Goal: Navigation & Orientation: Find specific page/section

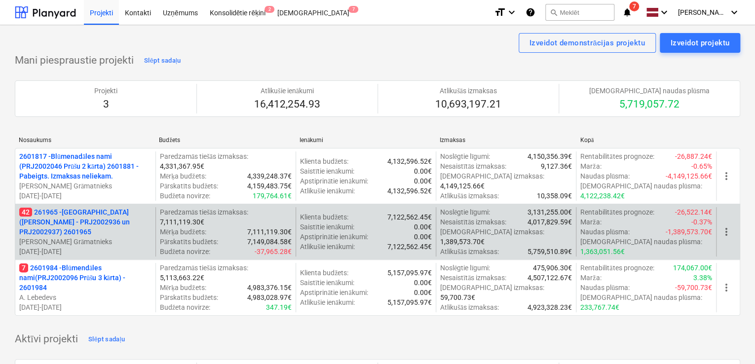
click at [92, 222] on p "42 261965 - [GEOGRAPHIC_DATA] ([PERSON_NAME] - PRJ2002936 un PRJ2002937) 2601965" at bounding box center [85, 222] width 132 height 30
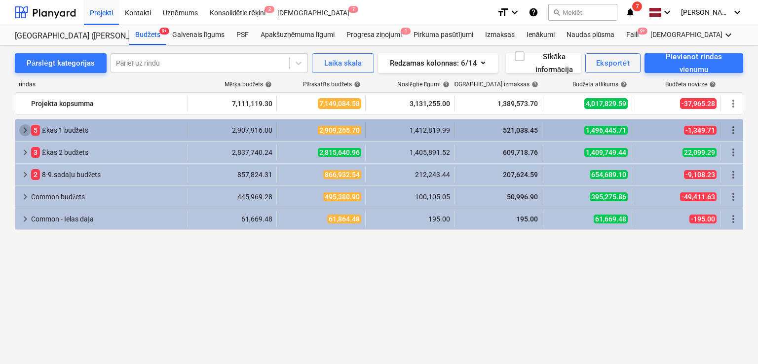
click at [22, 133] on span "keyboard_arrow_right" at bounding box center [25, 130] width 12 height 12
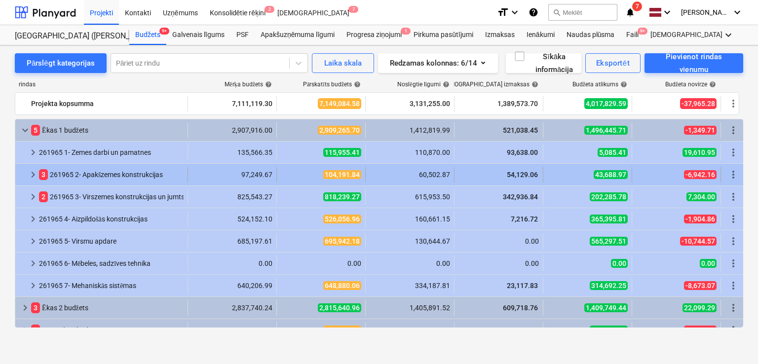
click at [33, 177] on span "keyboard_arrow_right" at bounding box center [33, 175] width 12 height 12
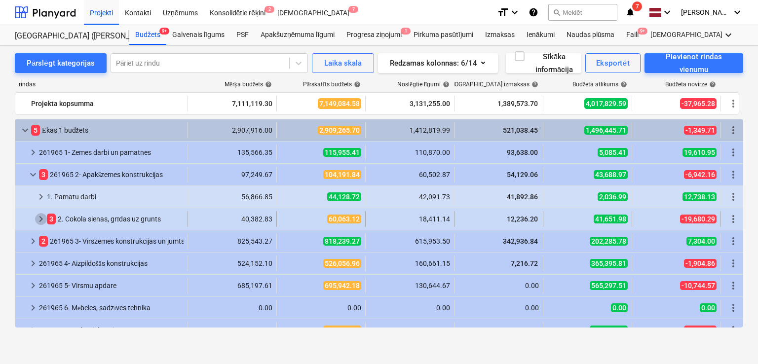
click at [38, 219] on span "keyboard_arrow_right" at bounding box center [41, 219] width 12 height 12
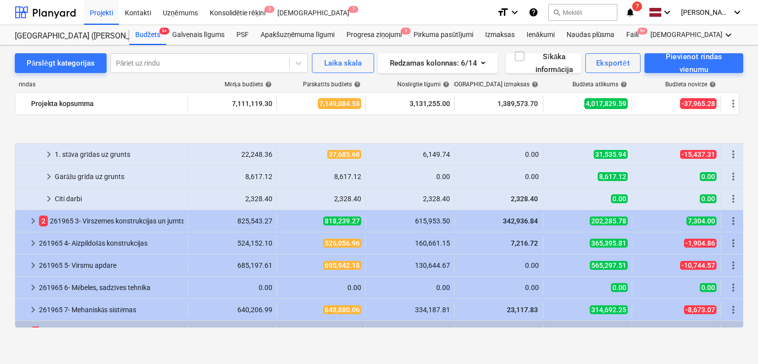
scroll to position [213, 0]
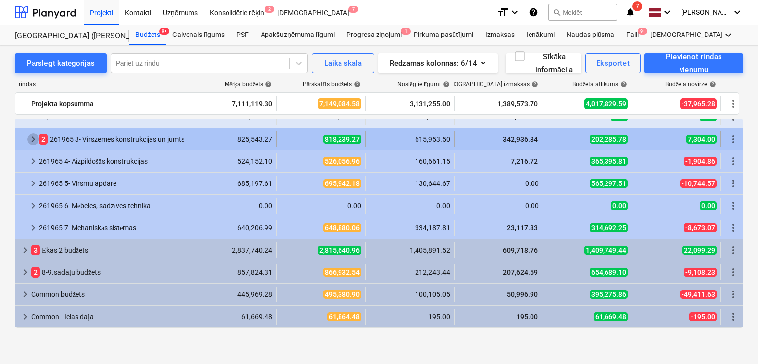
click at [33, 140] on span "keyboard_arrow_right" at bounding box center [33, 139] width 12 height 12
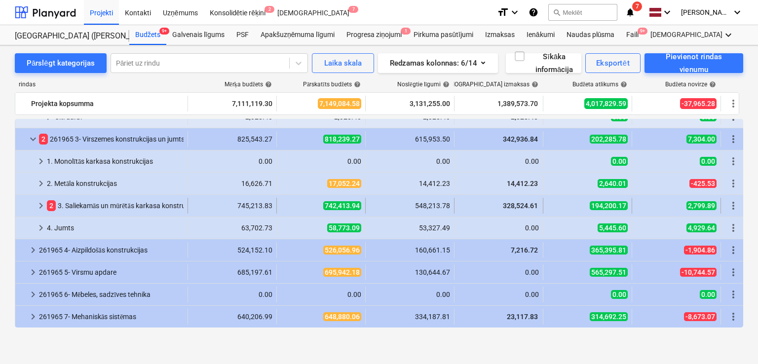
click at [36, 204] on span "keyboard_arrow_right" at bounding box center [41, 206] width 12 height 12
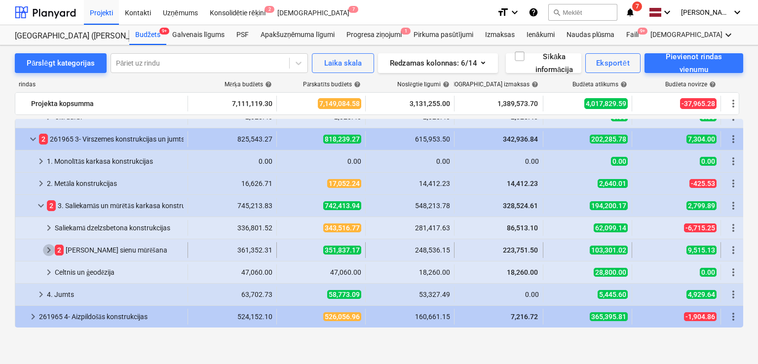
click at [47, 250] on span "keyboard_arrow_right" at bounding box center [49, 250] width 12 height 12
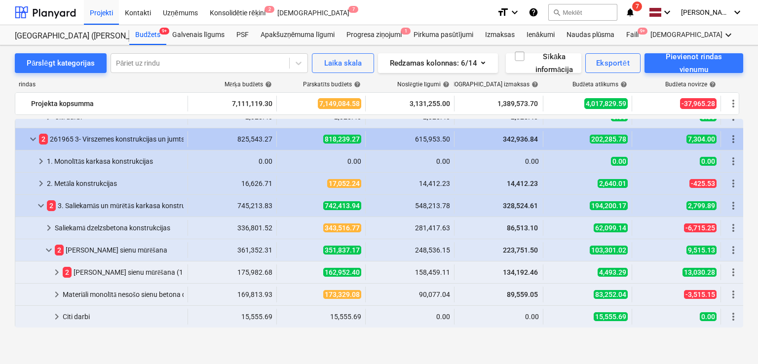
scroll to position [279, 0]
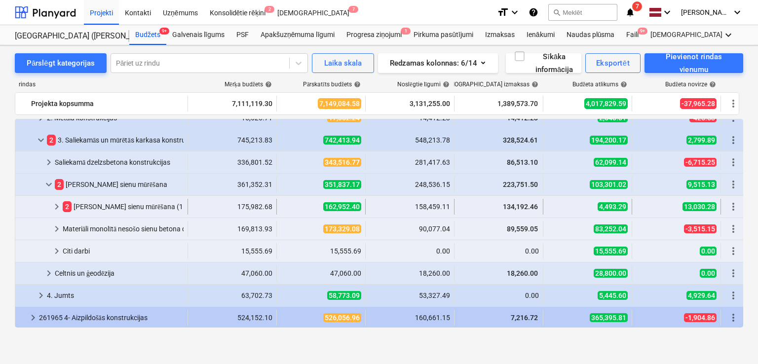
click at [53, 206] on span "keyboard_arrow_right" at bounding box center [57, 207] width 12 height 12
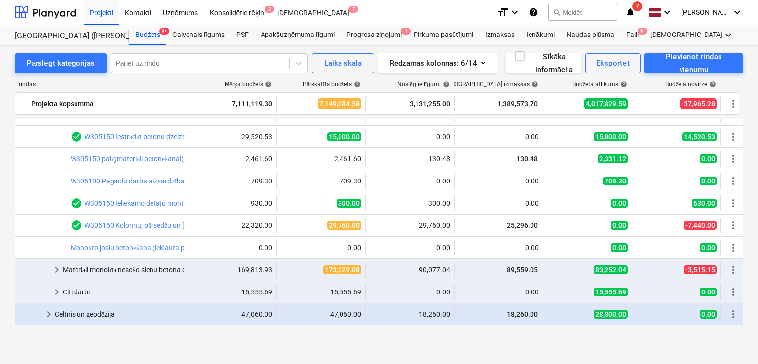
scroll to position [306, 0]
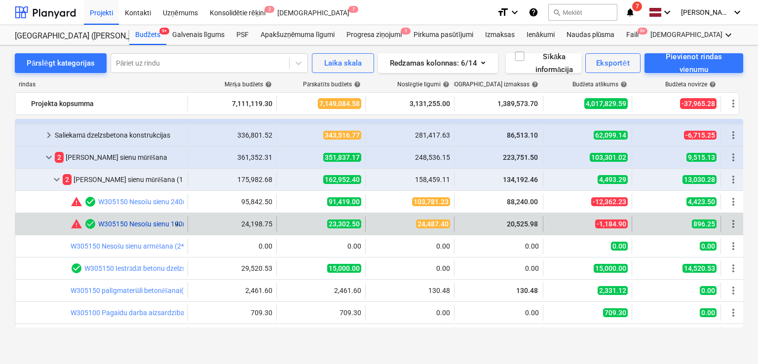
click at [117, 225] on link "W305150 Nesošu sienu 190mm mūrēšana (t.sk.bloku pārsedzes, instrumenti 10EUR/m3)" at bounding box center [232, 224] width 269 height 8
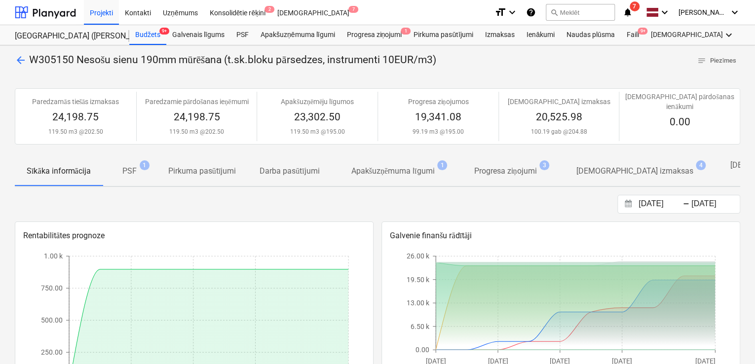
click at [633, 165] on p "[DEMOGRAPHIC_DATA] izmaksas" at bounding box center [634, 171] width 117 height 12
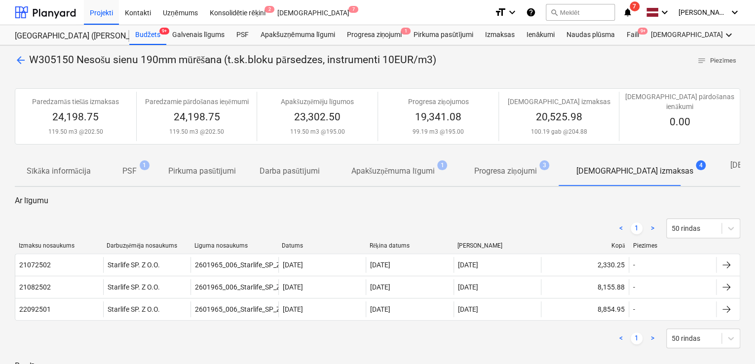
click at [23, 65] on span "arrow_back" at bounding box center [21, 60] width 12 height 12
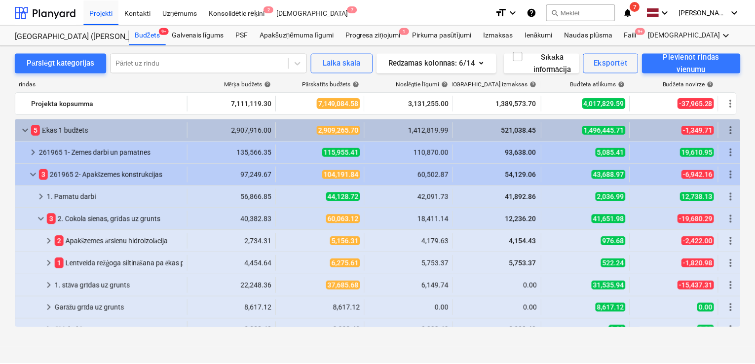
scroll to position [306, 0]
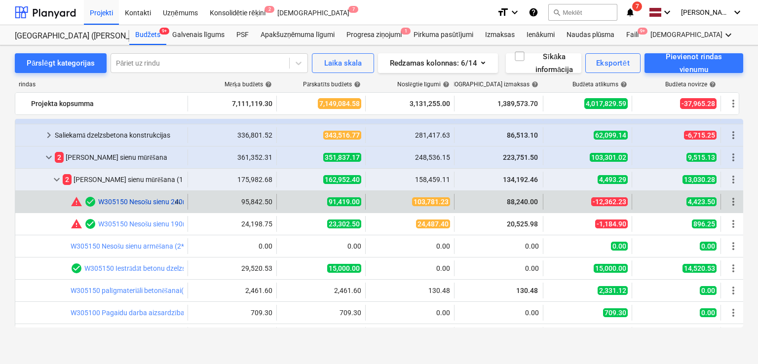
click at [147, 201] on link "W305150 Nesošu sienu 240mm mūrēšana (t.sk.bloku pārsedzes, instrumenti 10EUR/m3)" at bounding box center [232, 202] width 269 height 8
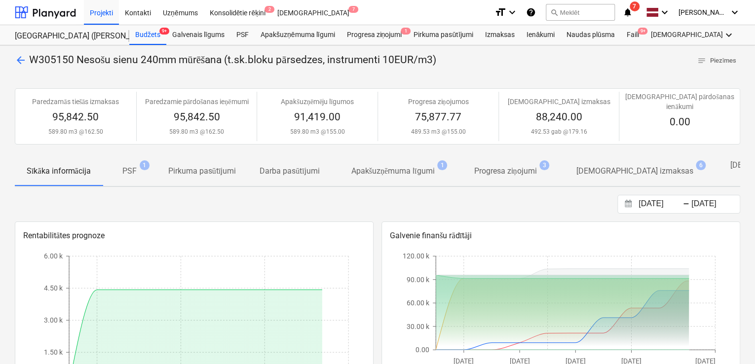
click at [615, 165] on p "[DEMOGRAPHIC_DATA] izmaksas" at bounding box center [634, 171] width 117 height 12
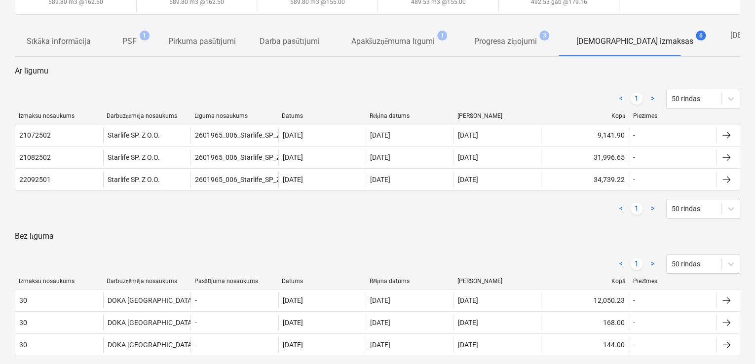
scroll to position [131, 0]
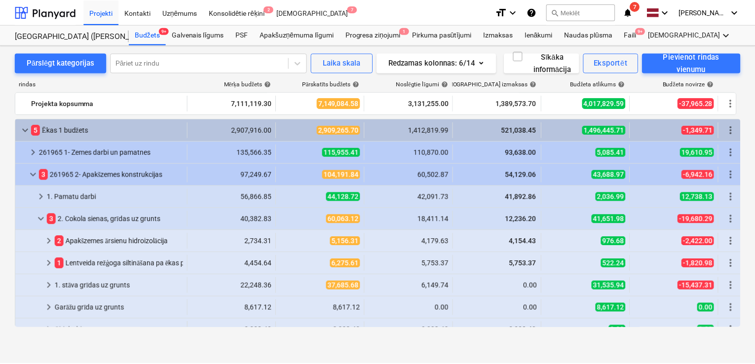
scroll to position [306, 0]
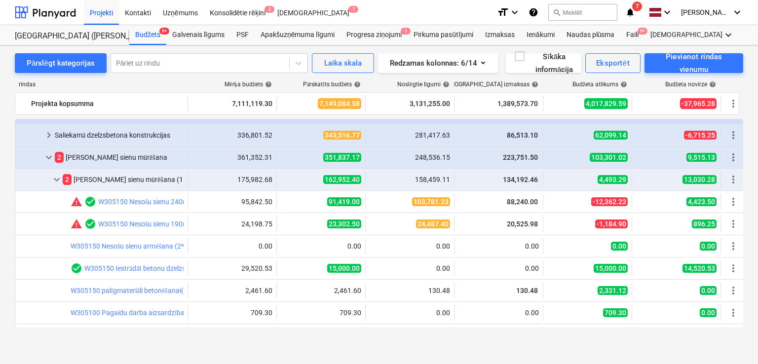
click at [153, 220] on link "W305150 Nesošu sienu 190mm mūrēšana (t.sk.bloku pārsedzes, instrumenti 10EUR/m3)" at bounding box center [232, 224] width 269 height 8
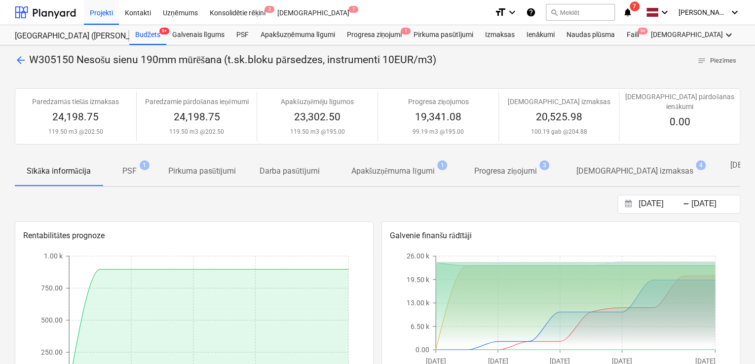
click at [619, 165] on p "[DEMOGRAPHIC_DATA] izmaksas" at bounding box center [634, 171] width 117 height 12
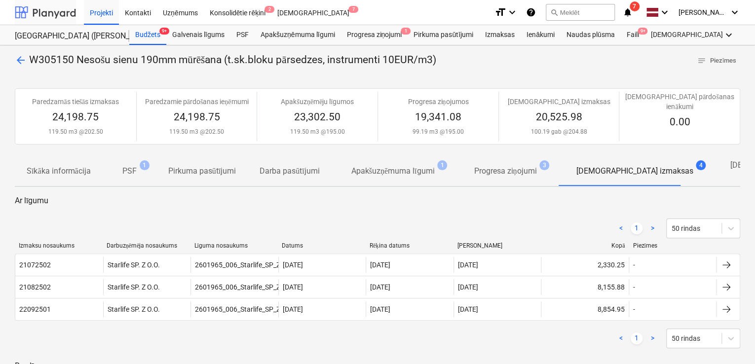
click at [39, 5] on div at bounding box center [45, 12] width 61 height 25
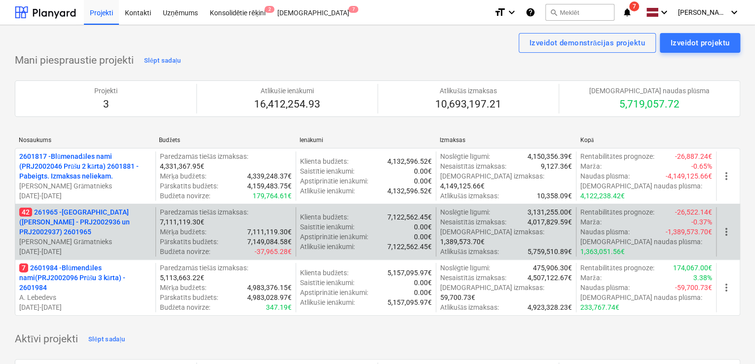
click at [83, 221] on p "42 261965 - [GEOGRAPHIC_DATA] ([PERSON_NAME] - PRJ2002936 un PRJ2002937) 2601965" at bounding box center [85, 222] width 132 height 30
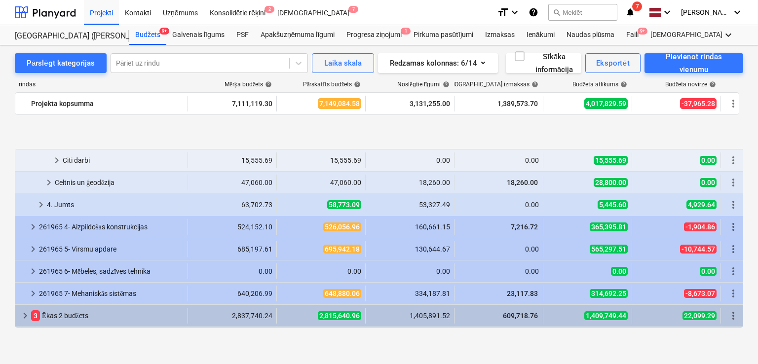
scroll to position [635, 0]
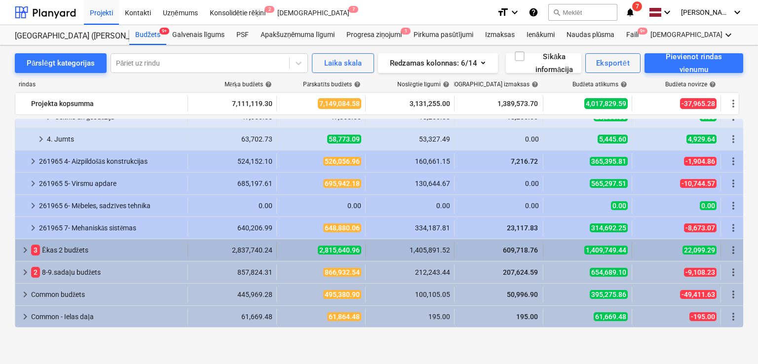
click at [28, 250] on span "keyboard_arrow_right" at bounding box center [25, 250] width 12 height 12
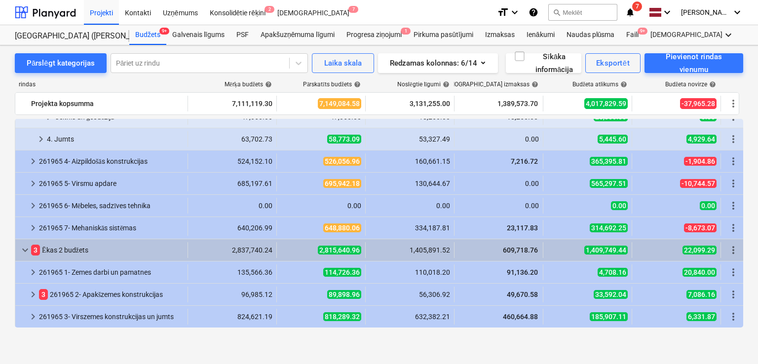
scroll to position [701, 0]
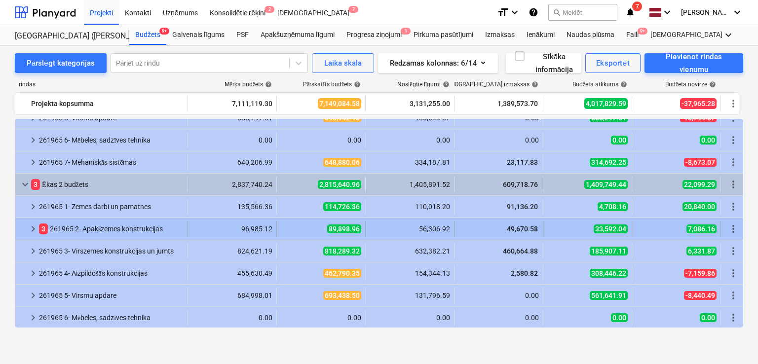
click at [37, 227] on span "keyboard_arrow_right" at bounding box center [33, 229] width 12 height 12
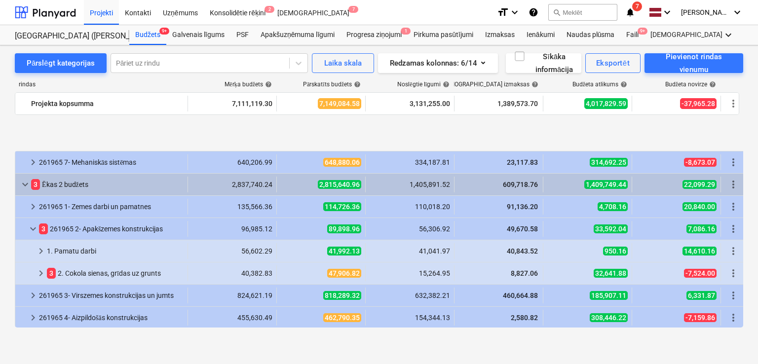
scroll to position [767, 0]
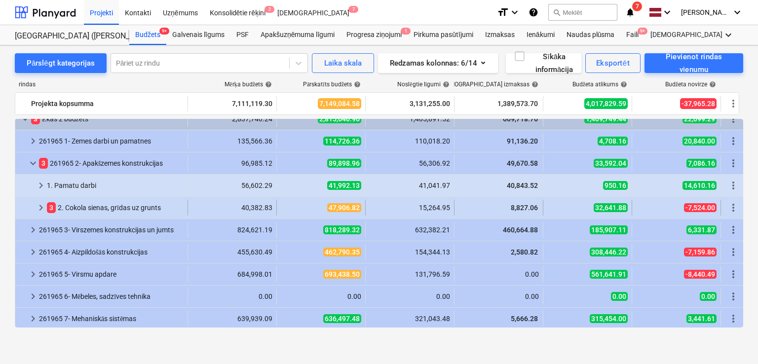
click at [39, 206] on span "keyboard_arrow_right" at bounding box center [41, 208] width 12 height 12
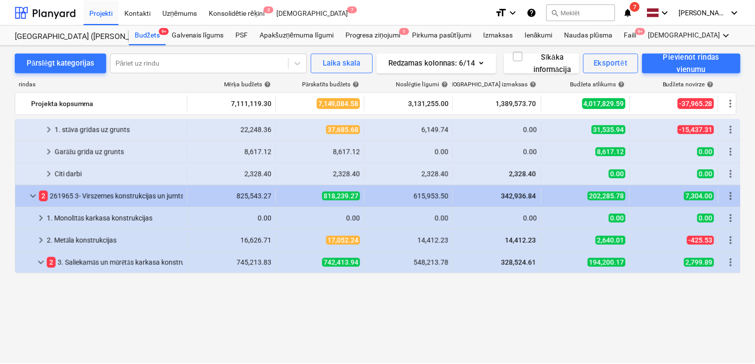
scroll to position [0, 0]
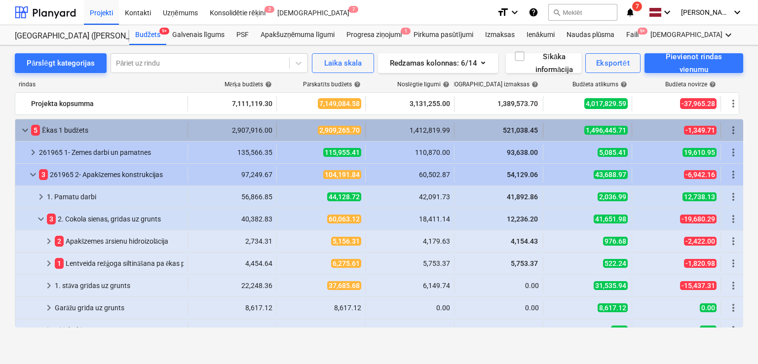
click at [22, 130] on span "keyboard_arrow_down" at bounding box center [25, 130] width 12 height 12
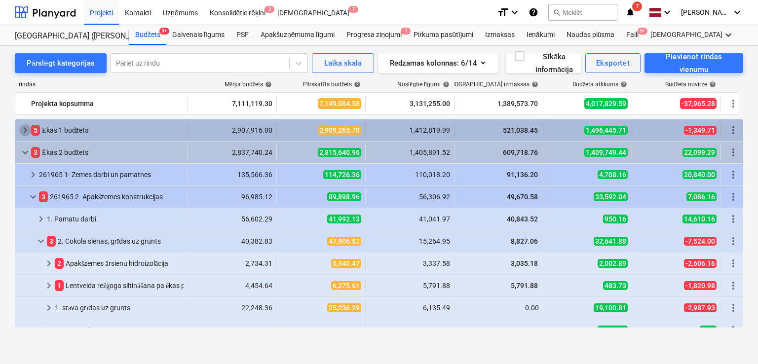
click at [21, 130] on span "keyboard_arrow_right" at bounding box center [25, 130] width 12 height 12
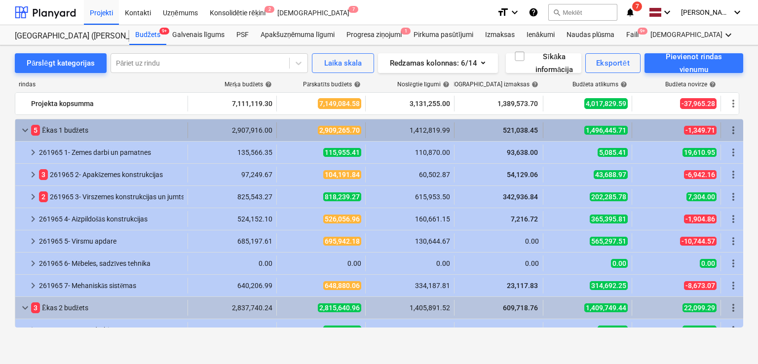
click at [22, 129] on span "keyboard_arrow_down" at bounding box center [25, 130] width 12 height 12
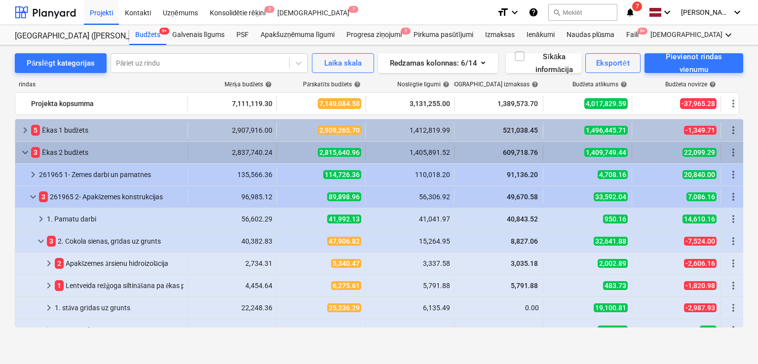
click at [23, 154] on span "keyboard_arrow_down" at bounding box center [25, 153] width 12 height 12
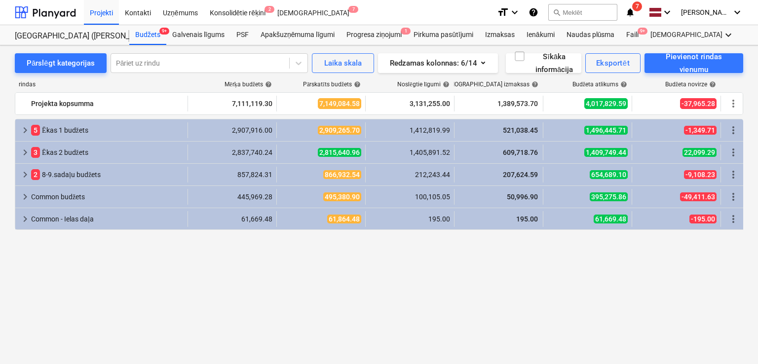
click at [632, 18] on div "Neizdevās iegūt piezīmes" at bounding box center [620, 10] width 267 height 21
click at [634, 8] on div "Neizdevās iegūt piezīmes" at bounding box center [620, 10] width 267 height 21
click at [635, 31] on div "Faili 9+" at bounding box center [632, 35] width 24 height 20
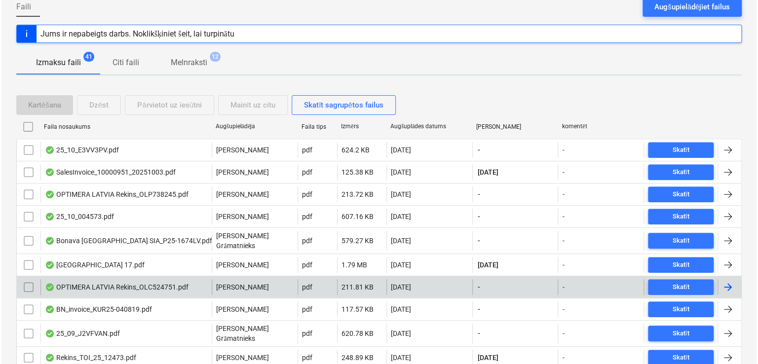
scroll to position [162, 0]
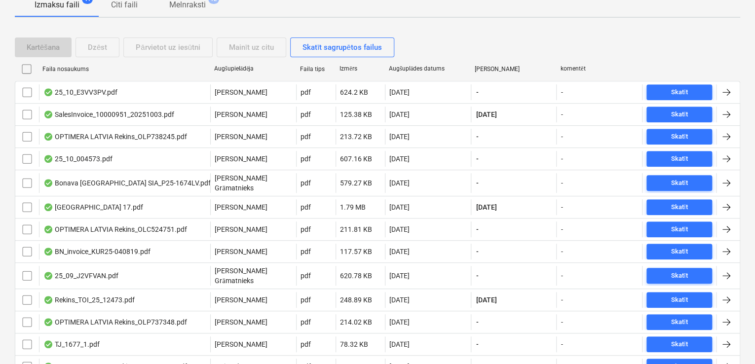
click at [73, 66] on div "Faila nosaukums" at bounding box center [124, 69] width 164 height 7
checkbox input "false"
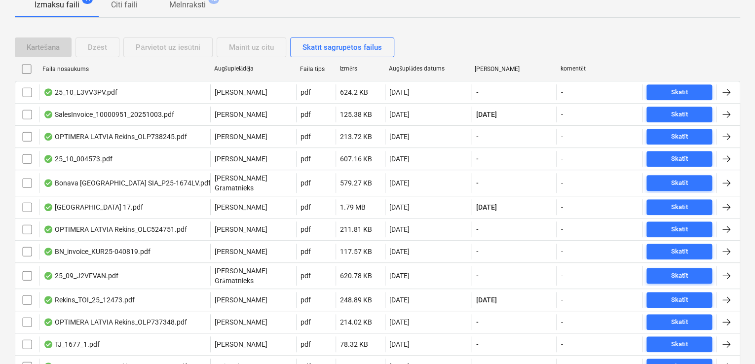
checkbox input "false"
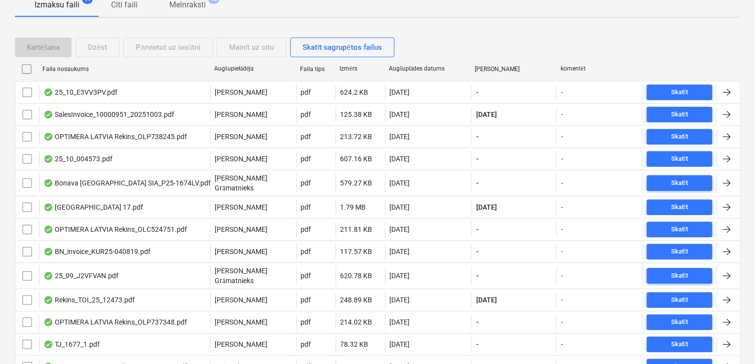
checkbox input "false"
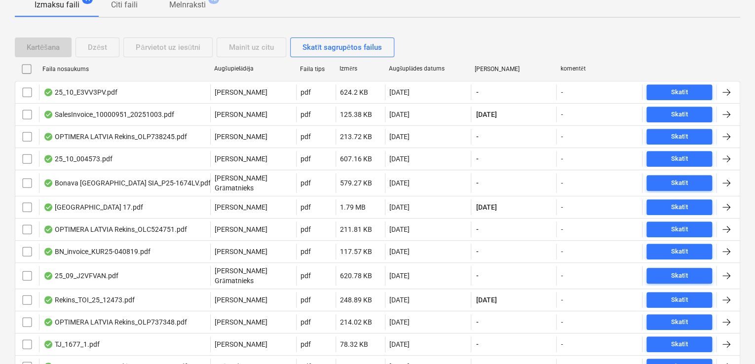
checkbox input "false"
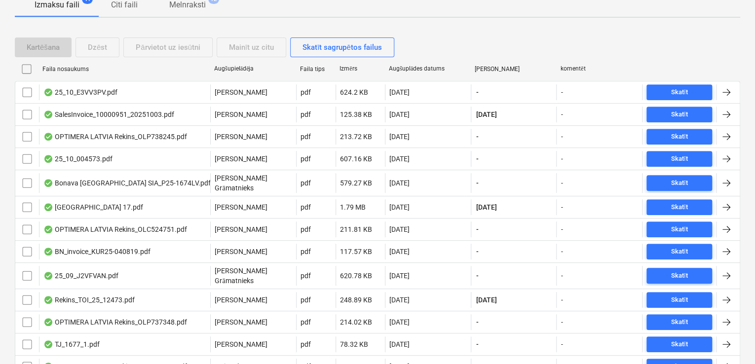
checkbox input "false"
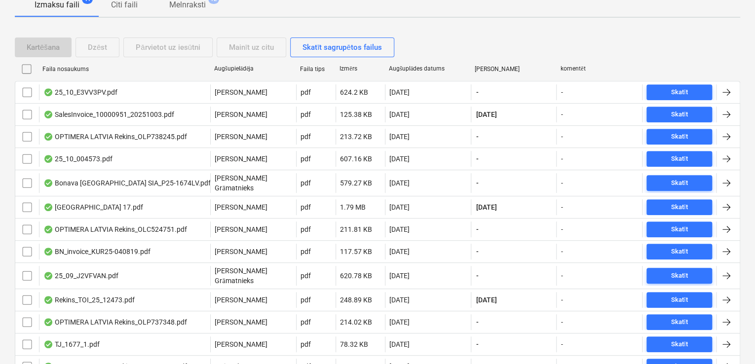
checkbox input "false"
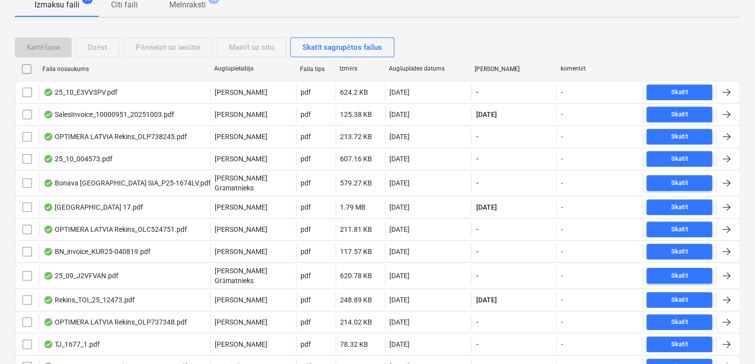
checkbox input "false"
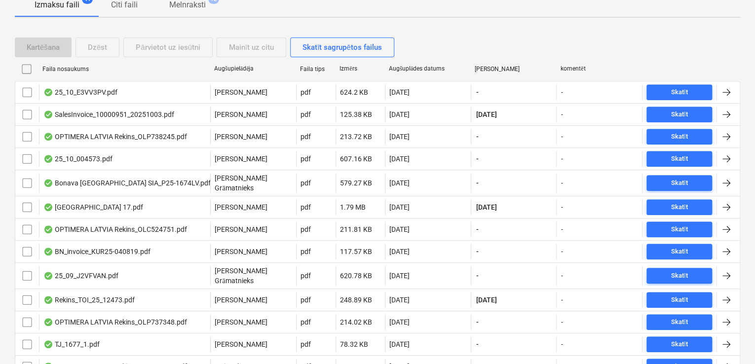
checkbox input "false"
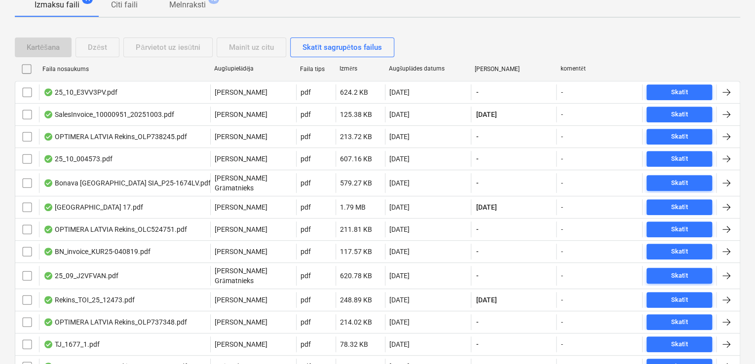
checkbox input "false"
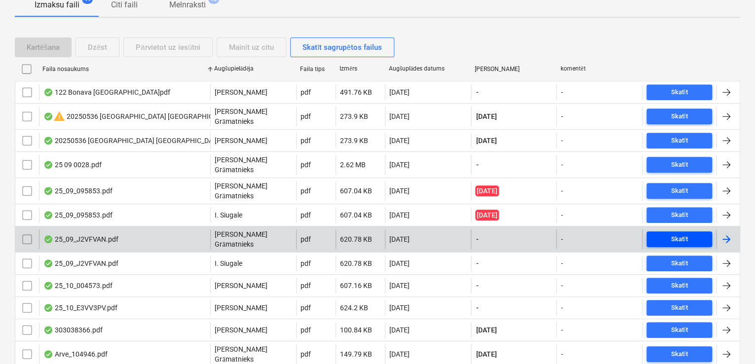
click at [695, 234] on span "Skatīt" at bounding box center [680, 239] width 58 height 11
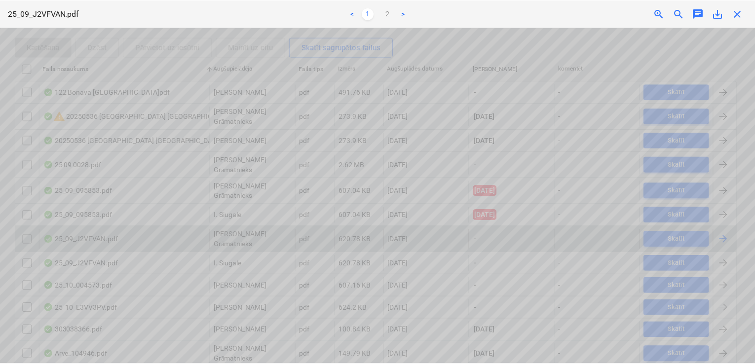
scroll to position [917, 0]
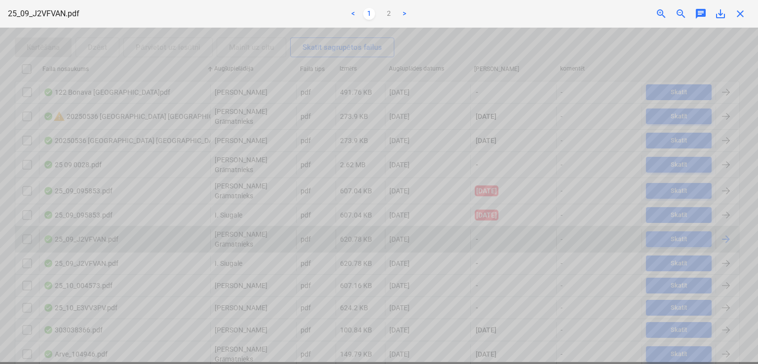
click at [740, 8] on div "Neizdevās iegūt piezīmes" at bounding box center [620, 10] width 267 height 21
click at [743, 11] on div "Neizdevās iegūt piezīmes" at bounding box center [620, 10] width 267 height 21
click at [740, 13] on div "Neizdevās iegūt piezīmes" at bounding box center [620, 10] width 267 height 21
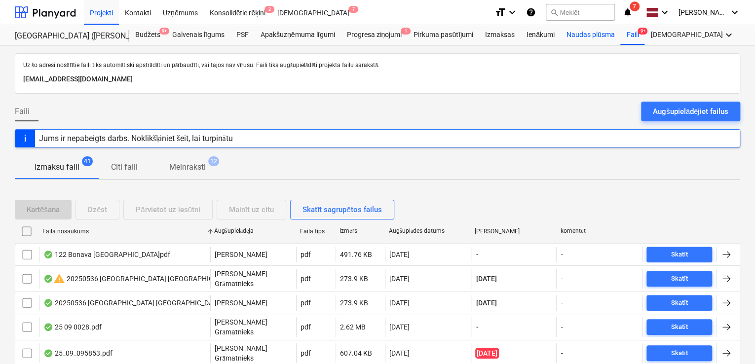
click at [590, 36] on div "Naudas plūsma" at bounding box center [591, 35] width 60 height 20
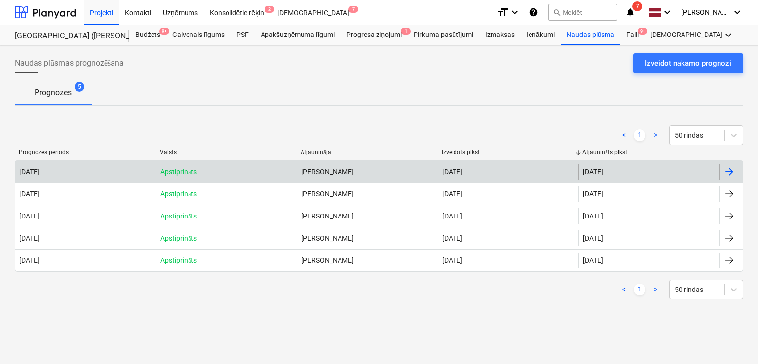
click at [487, 166] on div "[DATE]" at bounding box center [508, 172] width 141 height 16
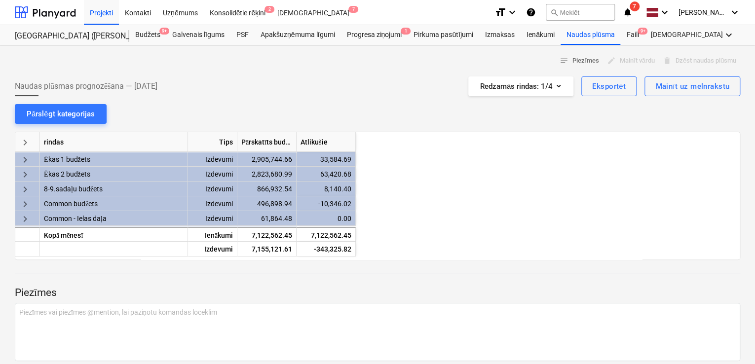
scroll to position [0, 494]
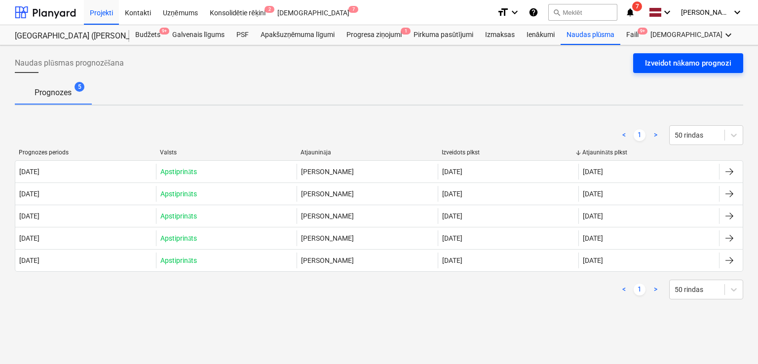
click at [684, 63] on div "Izveidot nākamo prognozi" at bounding box center [688, 63] width 86 height 13
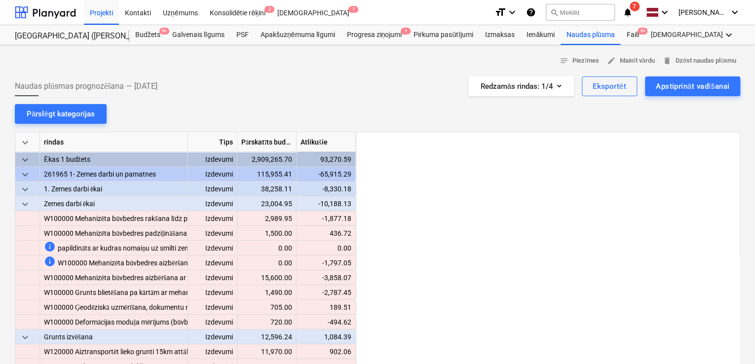
scroll to position [0, 592]
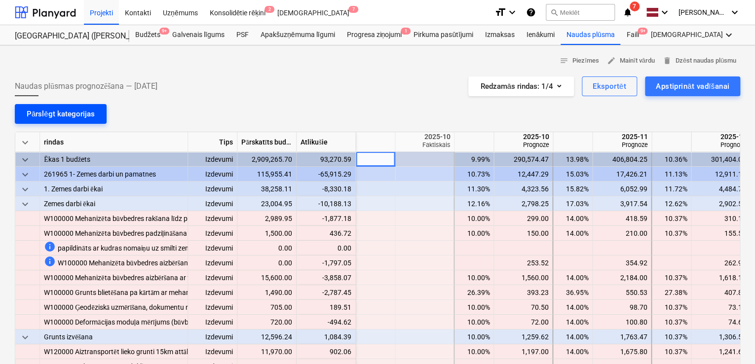
click at [61, 115] on div "Pārslēgt kategorijas" at bounding box center [61, 114] width 68 height 13
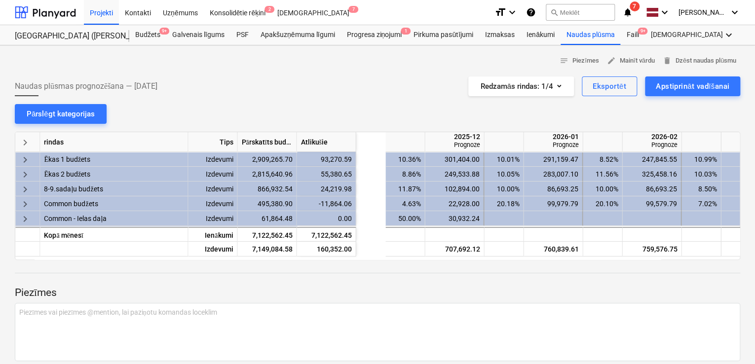
scroll to position [0, 1031]
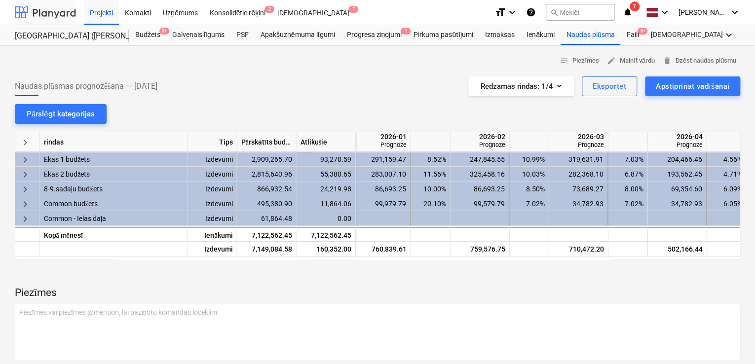
click at [61, 8] on div at bounding box center [45, 12] width 61 height 25
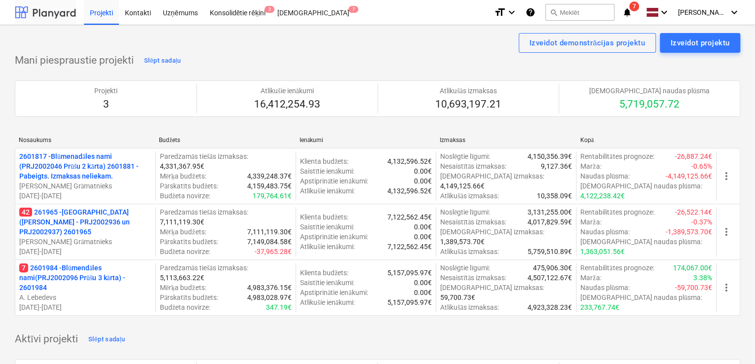
click at [61, 9] on div at bounding box center [45, 12] width 61 height 25
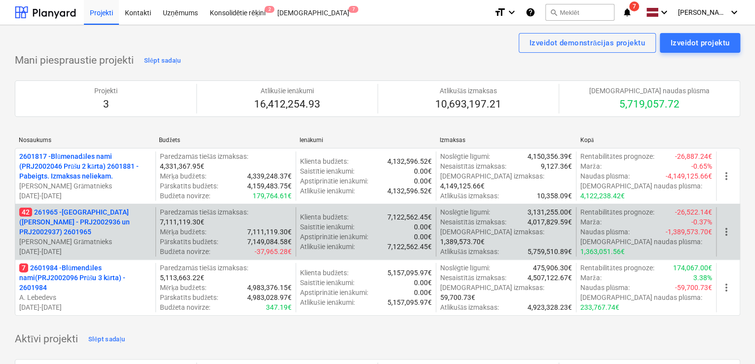
click at [84, 218] on p "42 261965 - [GEOGRAPHIC_DATA] ([PERSON_NAME] - PRJ2002936 un PRJ2002937) 2601965" at bounding box center [85, 222] width 132 height 30
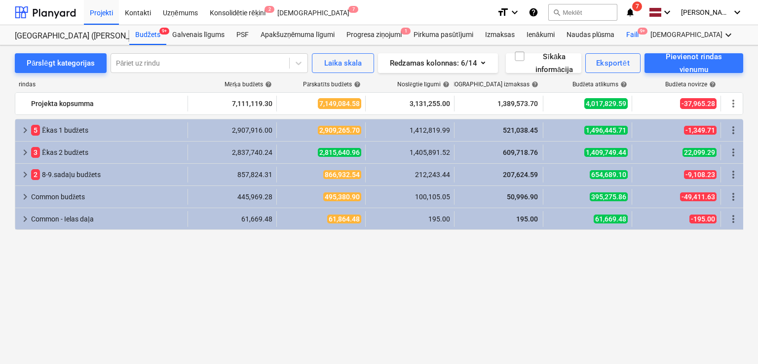
click at [633, 35] on div "Faili 9+" at bounding box center [632, 35] width 24 height 20
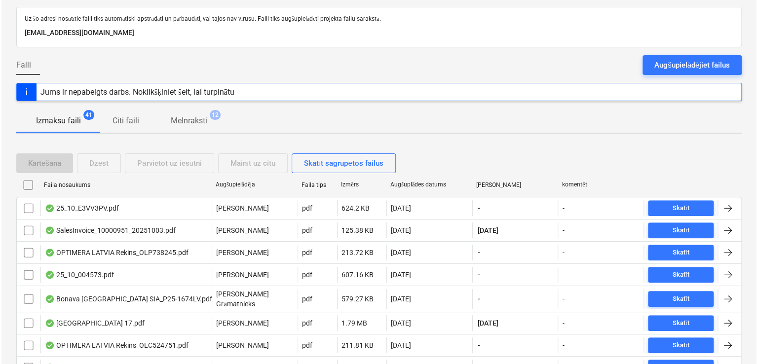
scroll to position [66, 0]
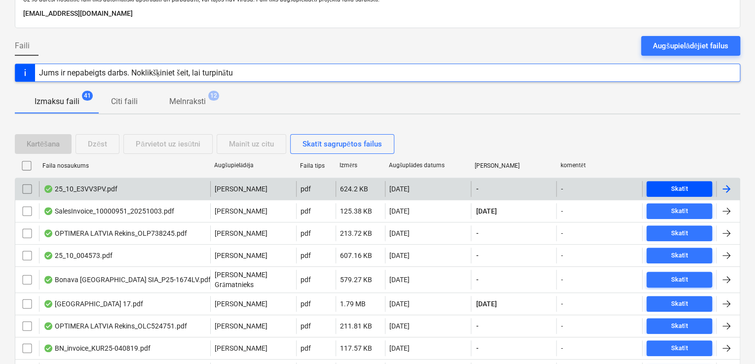
click at [684, 189] on div "Skatīt" at bounding box center [679, 189] width 17 height 11
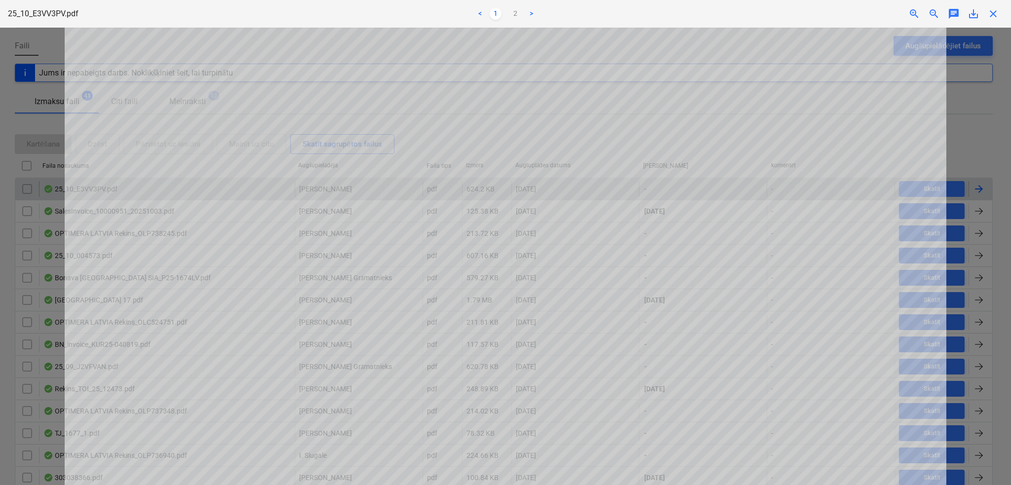
scroll to position [89, 0]
click at [512, 12] on link "2" at bounding box center [515, 14] width 12 height 12
click at [755, 11] on div "Neizdevās iegūt piezīmes" at bounding box center [872, 10] width 267 height 21
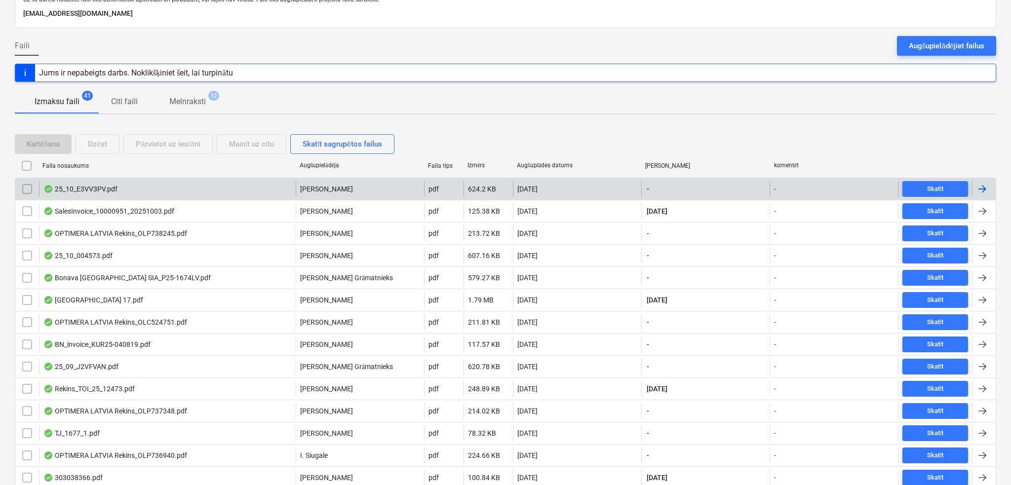
scroll to position [88, 0]
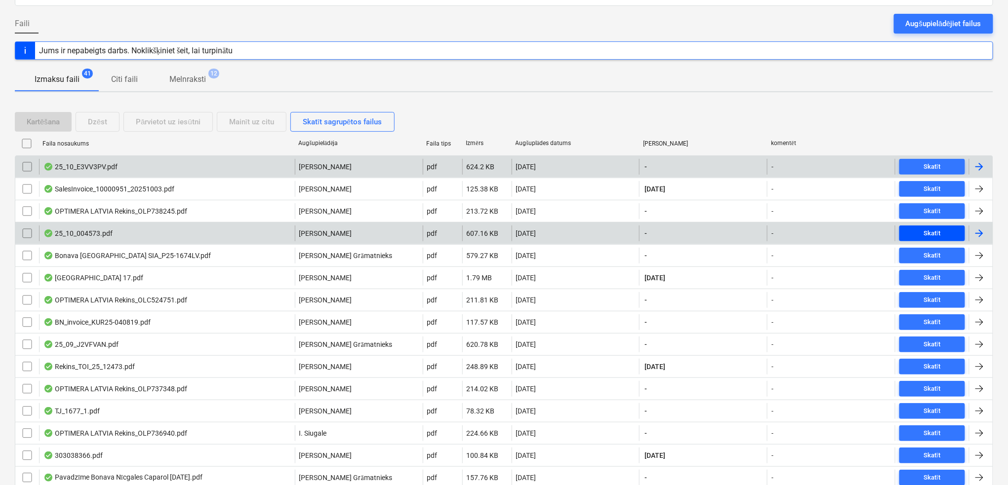
click at [755, 232] on div "Skatīt" at bounding box center [932, 233] width 17 height 11
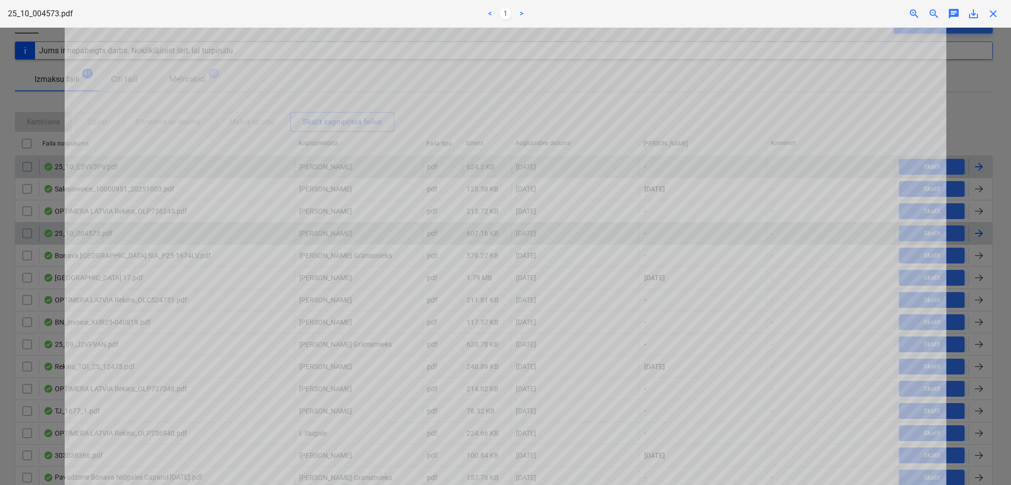
scroll to position [438, 0]
click at [755, 17] on div "Neizdevās iegūt piezīmes" at bounding box center [872, 10] width 267 height 21
click at [755, 16] on div "Neizdevās iegūt piezīmes" at bounding box center [872, 10] width 267 height 21
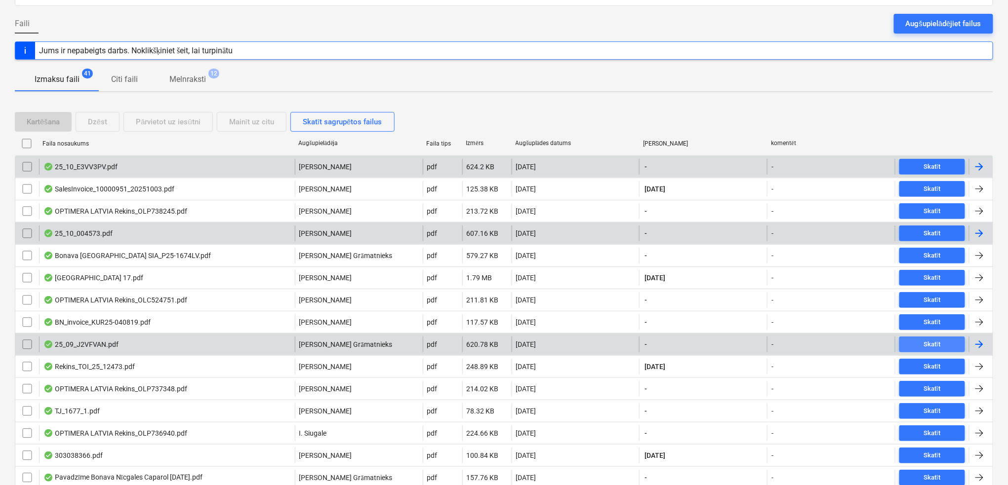
click at [755, 345] on span "Skatīt" at bounding box center [932, 344] width 58 height 11
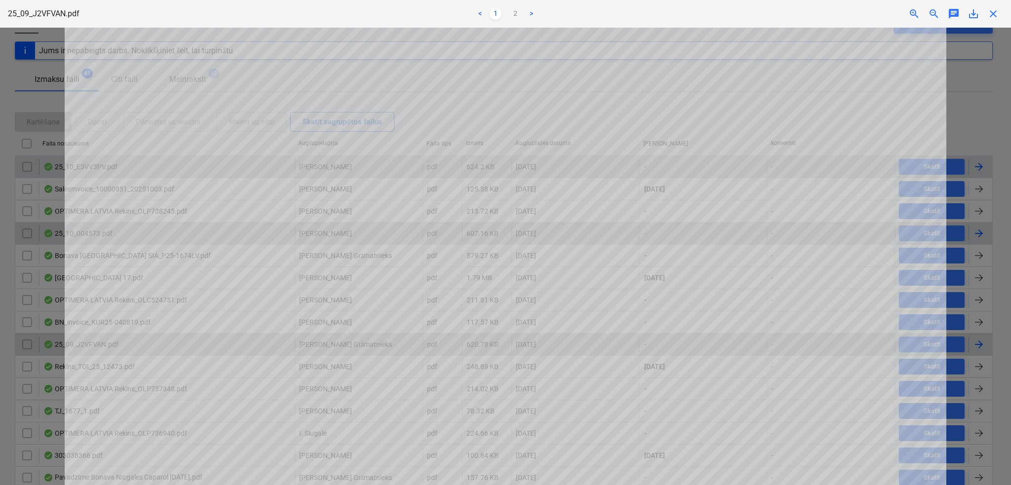
scroll to position [263, 0]
click at [511, 9] on link "2" at bounding box center [515, 14] width 12 height 12
click at [493, 17] on link "1" at bounding box center [496, 14] width 12 height 12
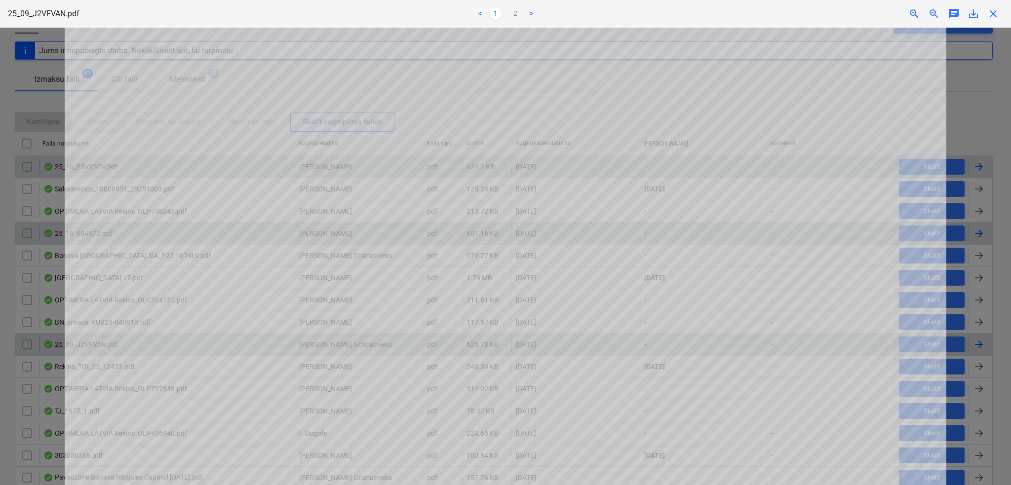
click at [755, 7] on div "Neizdevās iegūt piezīmes" at bounding box center [872, 10] width 267 height 21
click at [755, 8] on div "Neizdevās iegūt piezīmes" at bounding box center [872, 10] width 267 height 21
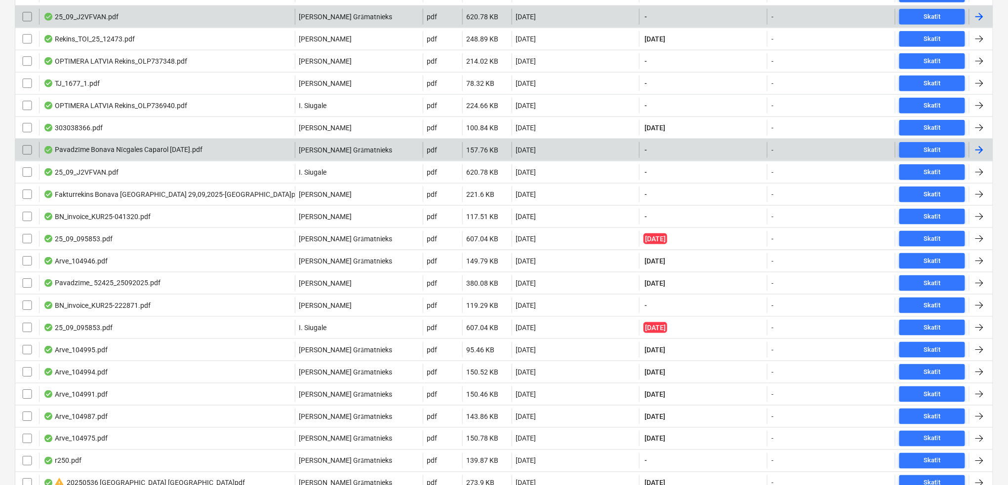
scroll to position [267, 0]
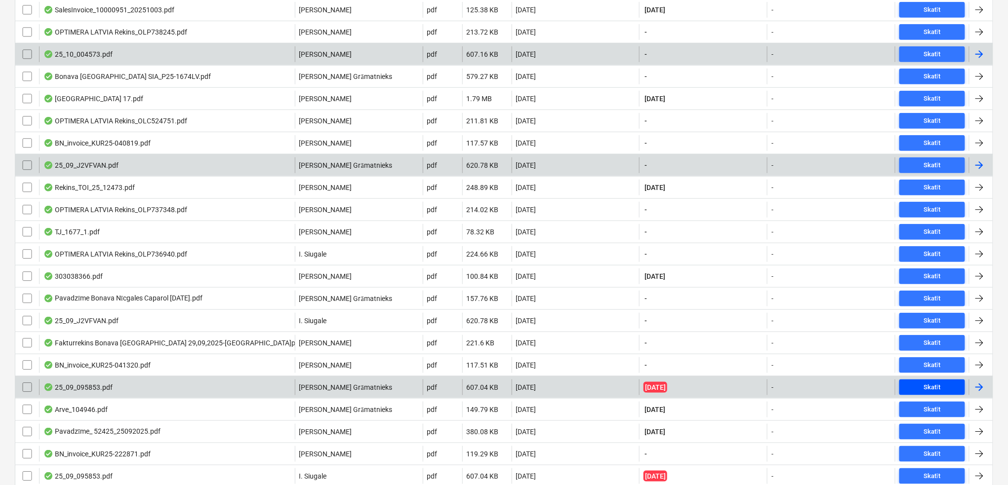
click at [755, 364] on div "Skatīt" at bounding box center [932, 387] width 17 height 11
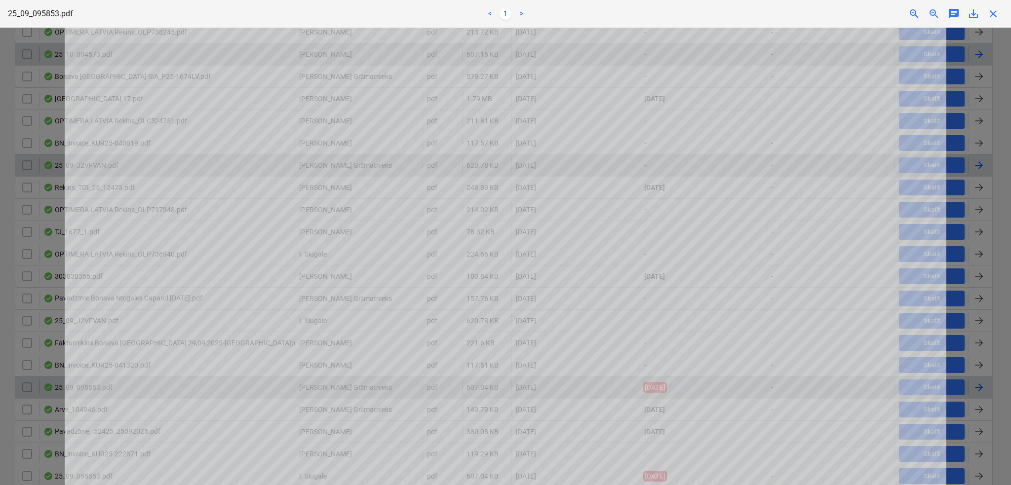
click at [755, 11] on div "Neizdevās iegūt piezīmes" at bounding box center [872, 10] width 267 height 21
